Goal: Check status: Check status

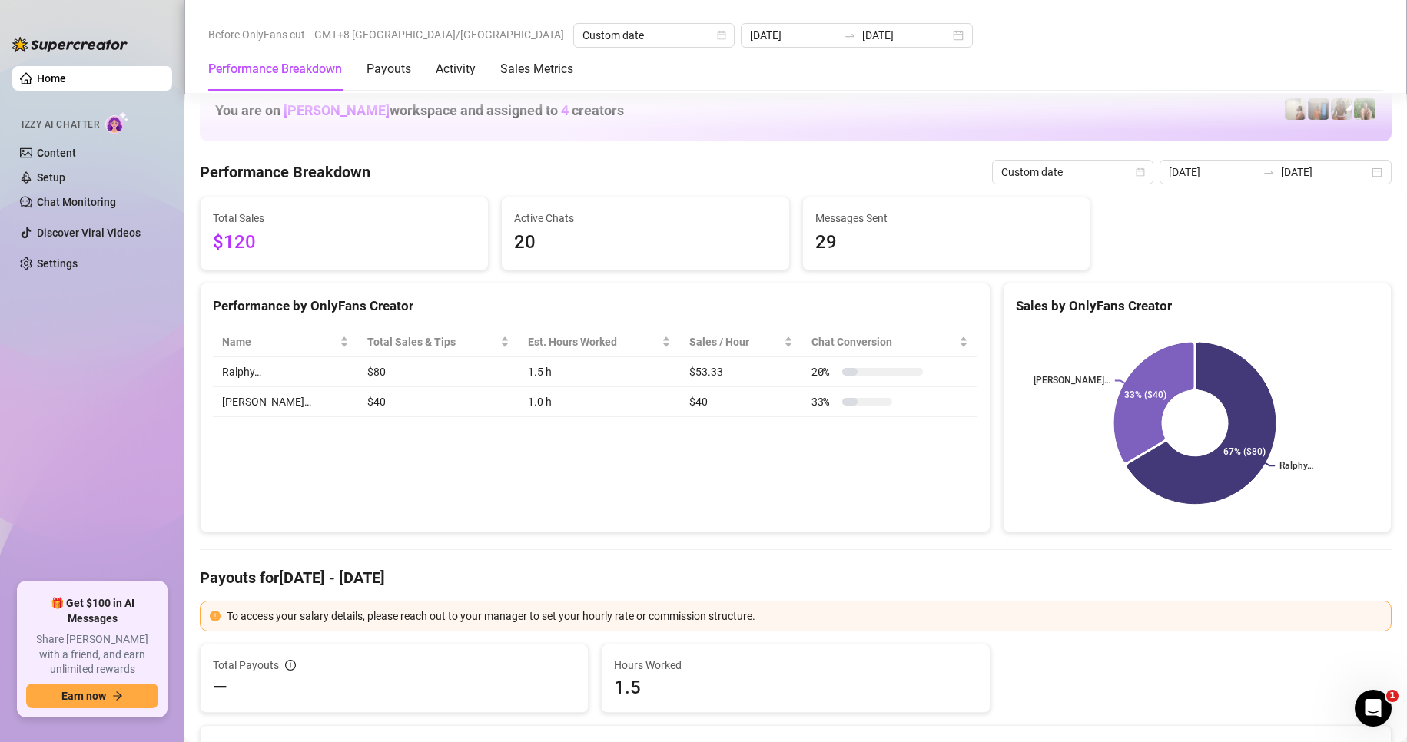
scroll to position [922, 0]
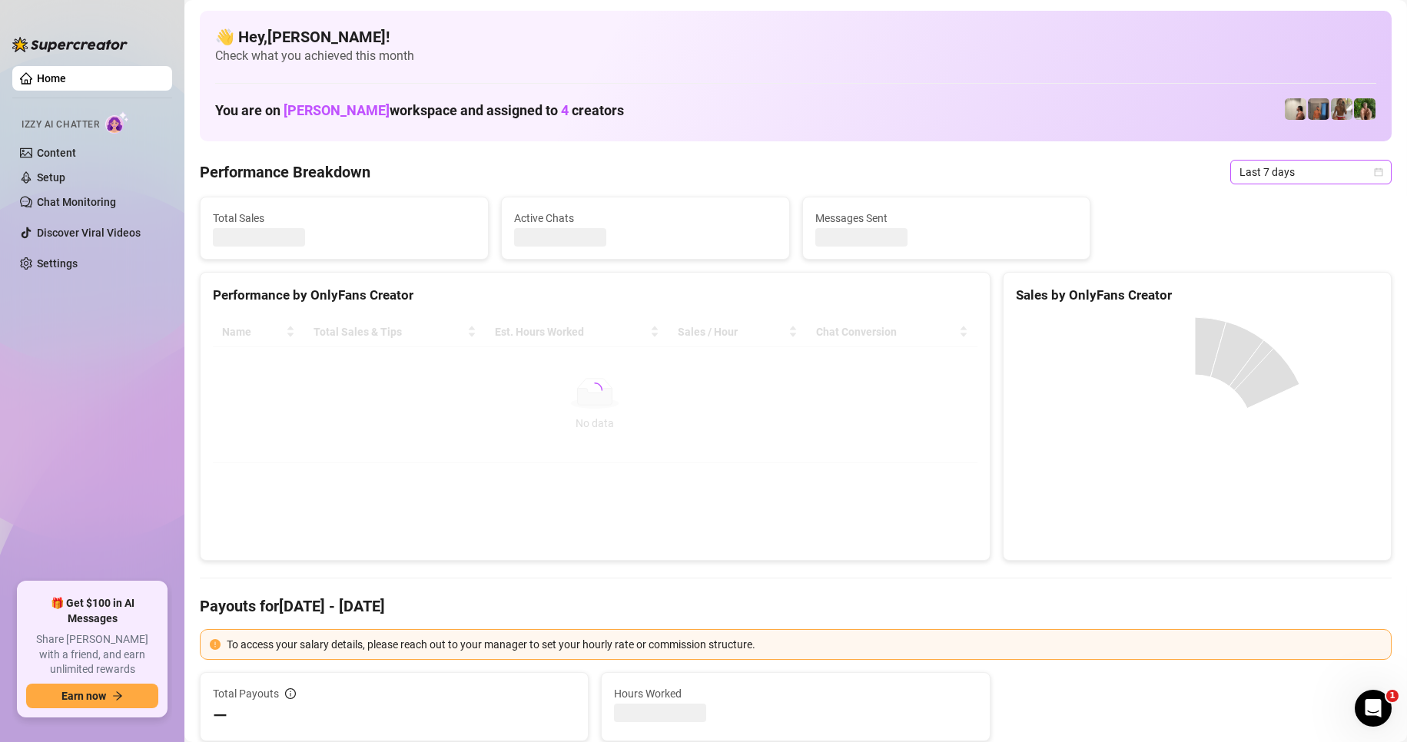
click at [1284, 163] on span "Last 7 days" at bounding box center [1310, 172] width 143 height 23
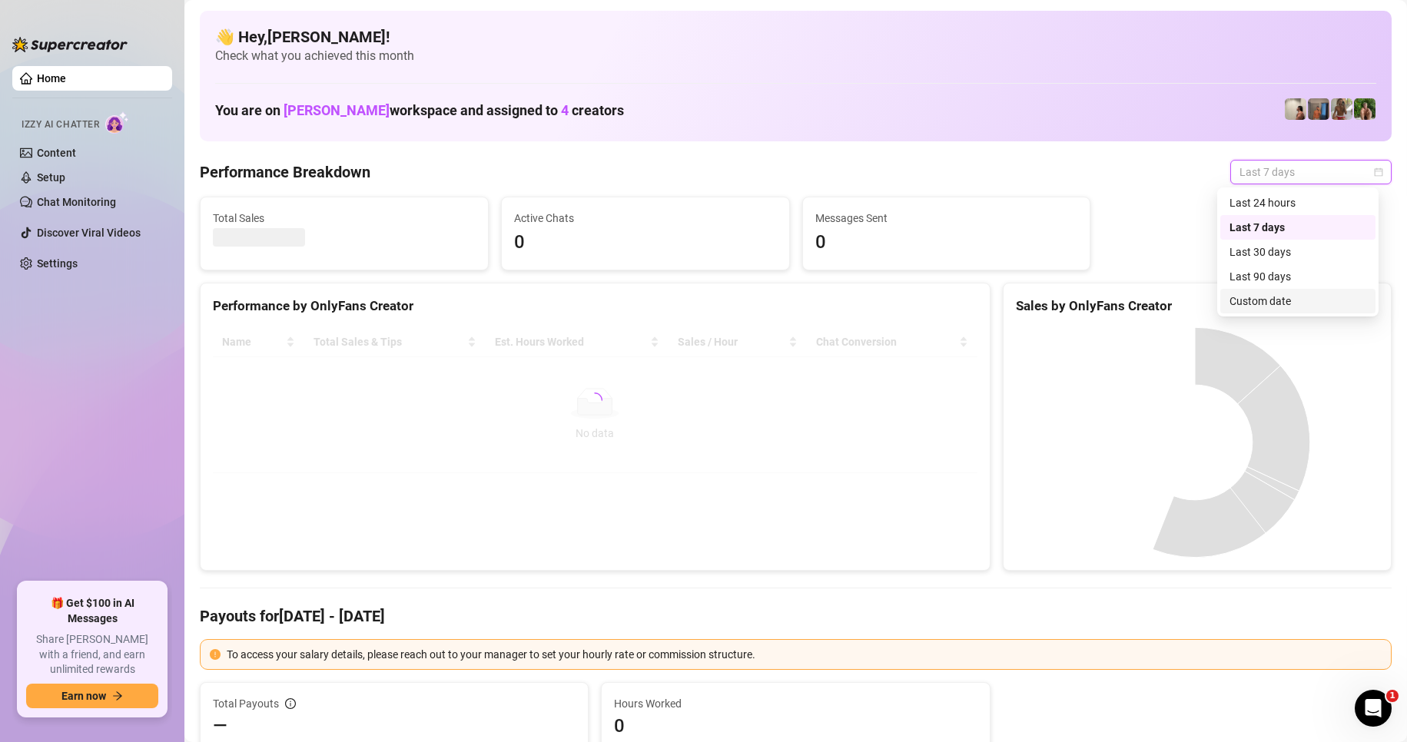
click at [1262, 297] on div "Custom date" at bounding box center [1297, 301] width 137 height 17
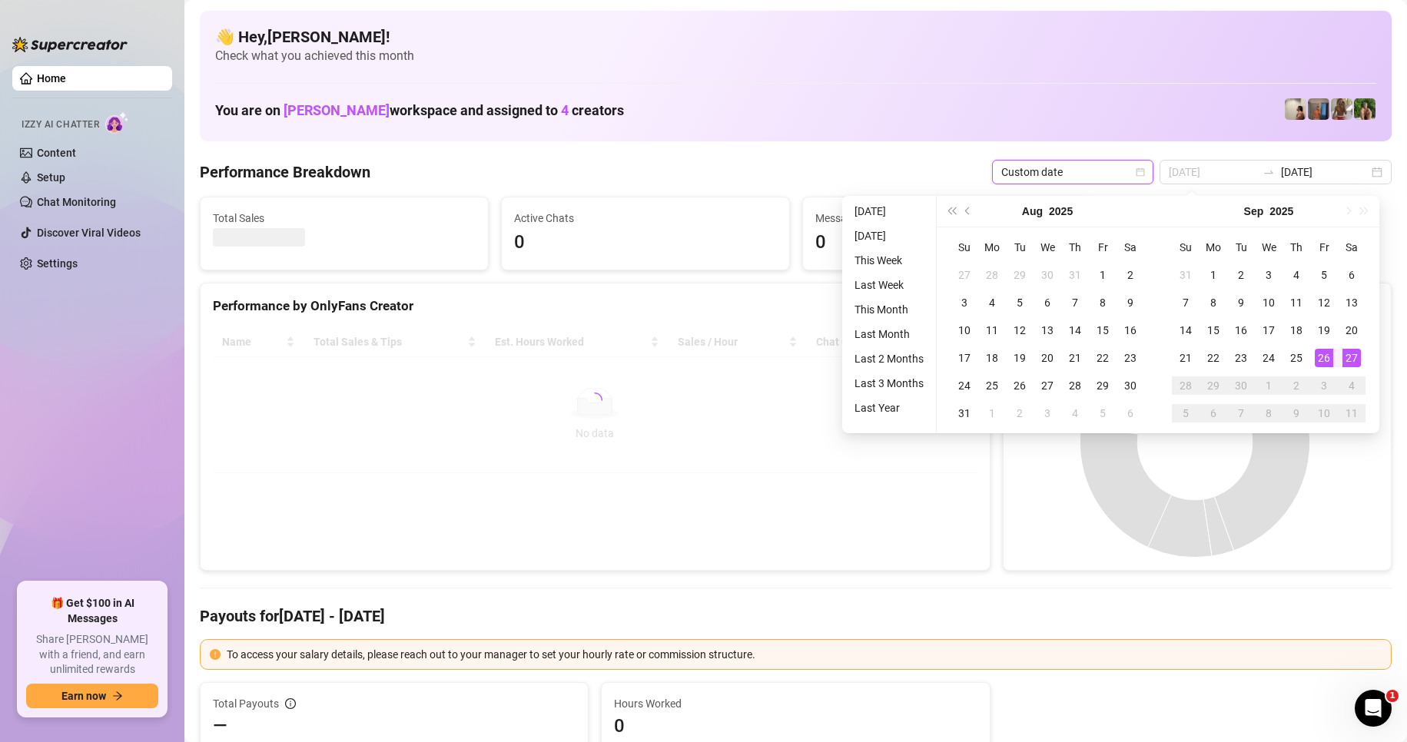
type input "[DATE]"
click at [1349, 363] on div "27" at bounding box center [1351, 358] width 18 height 18
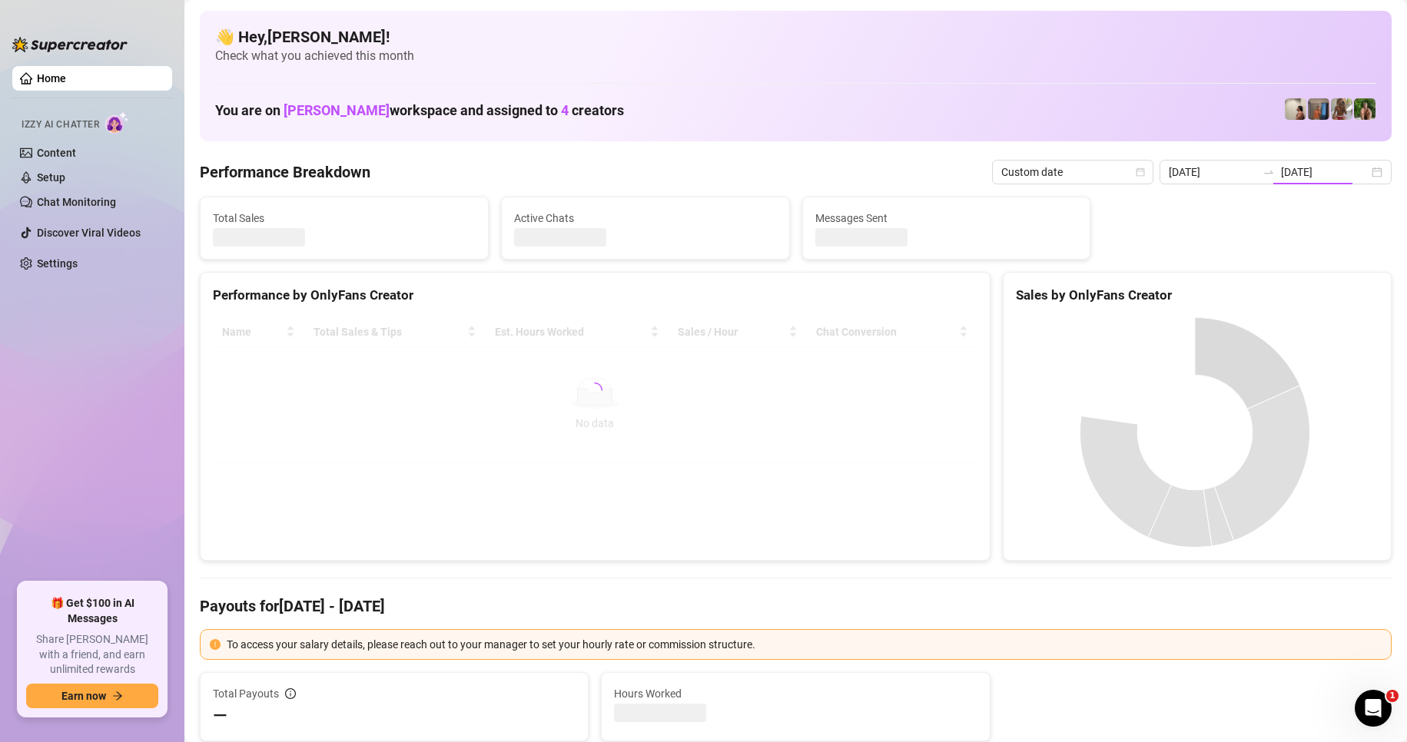
type input "[DATE]"
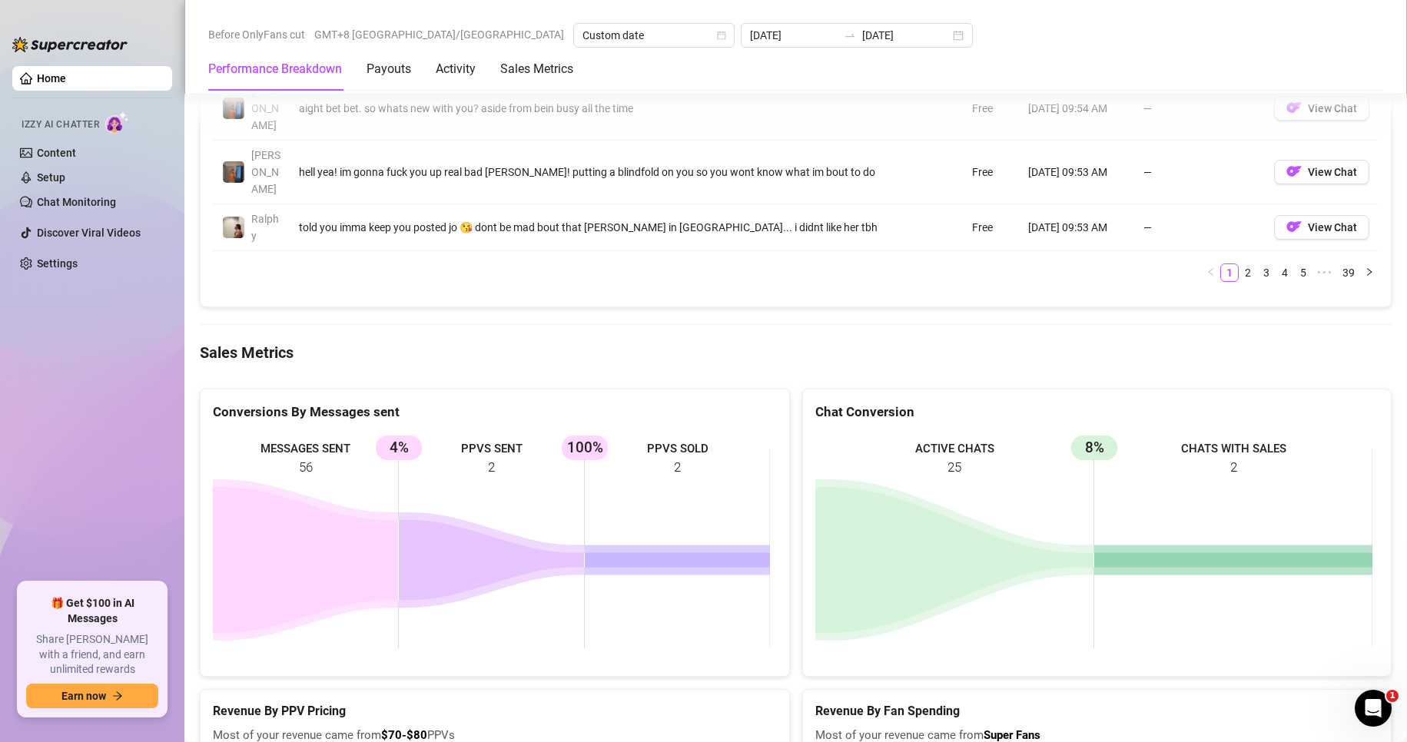
scroll to position [2152, 0]
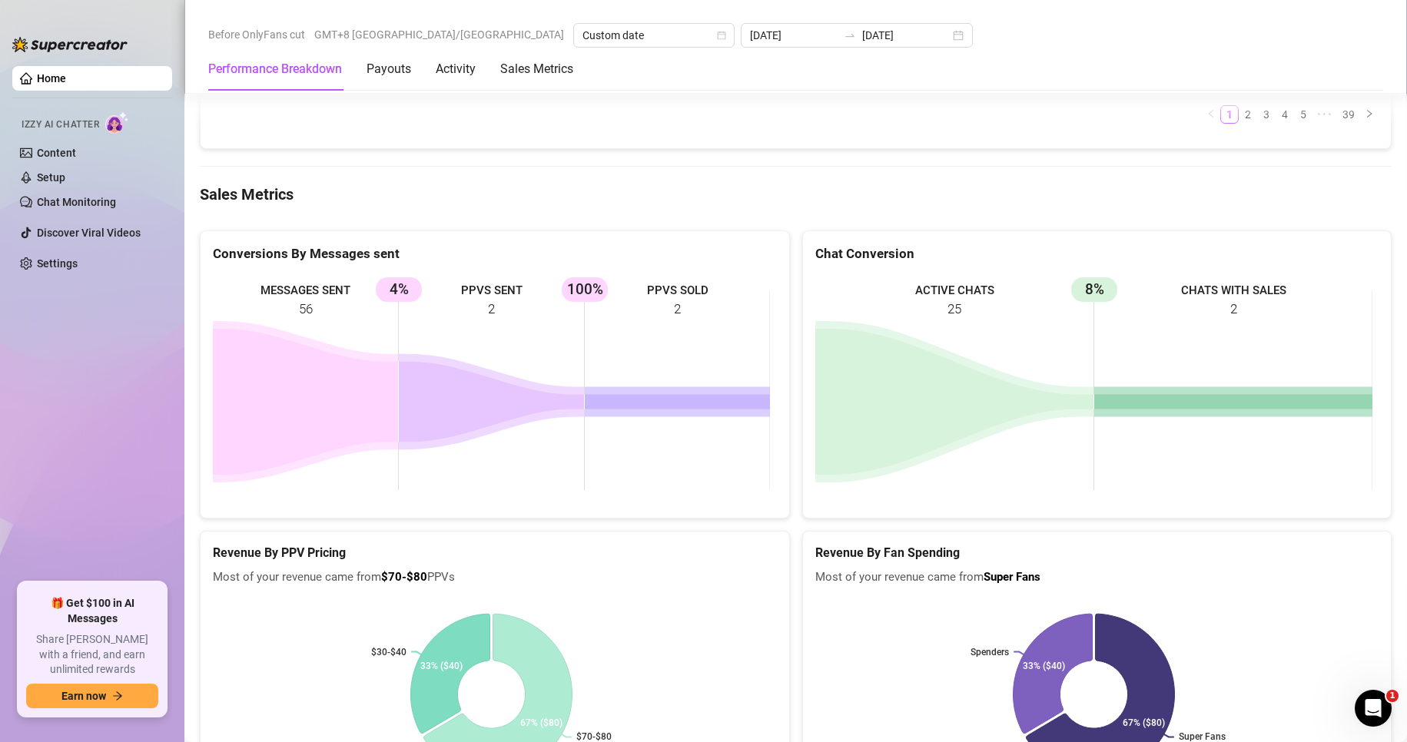
click at [681, 569] on span "Most of your revenue came from $70-$80 PPVs" at bounding box center [495, 578] width 564 height 18
